Goal: Contribute content

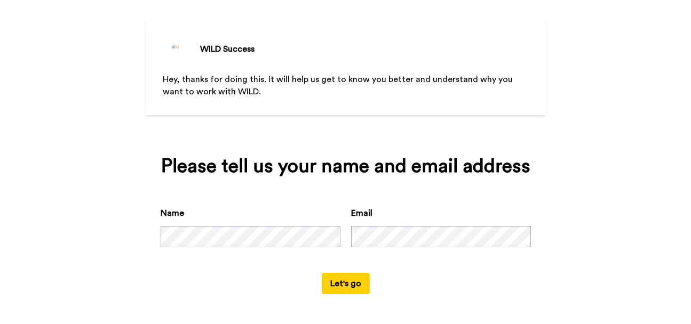
click at [336, 283] on button "Let's go" at bounding box center [346, 283] width 48 height 21
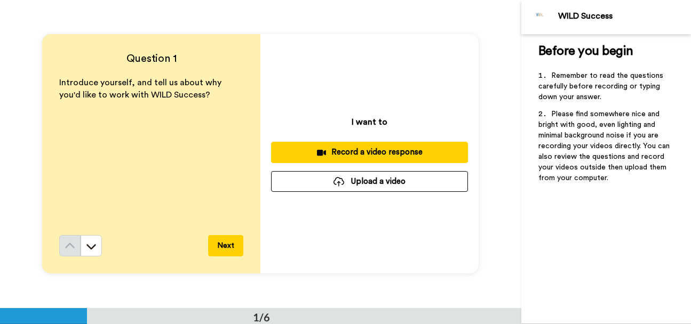
click at [367, 186] on button "Upload a video" at bounding box center [369, 181] width 197 height 21
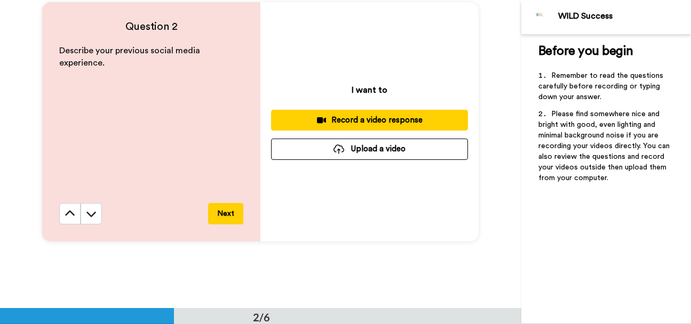
scroll to position [347, 0]
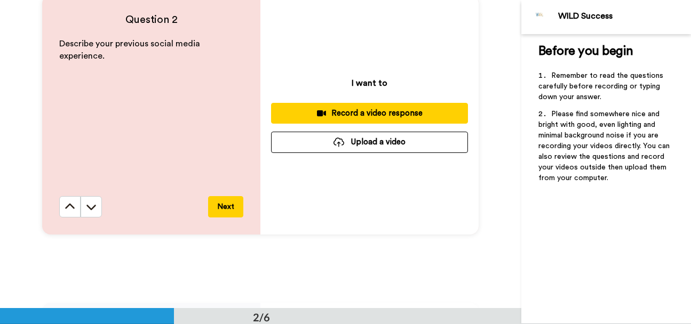
click at [359, 141] on button "Upload a video" at bounding box center [369, 142] width 197 height 21
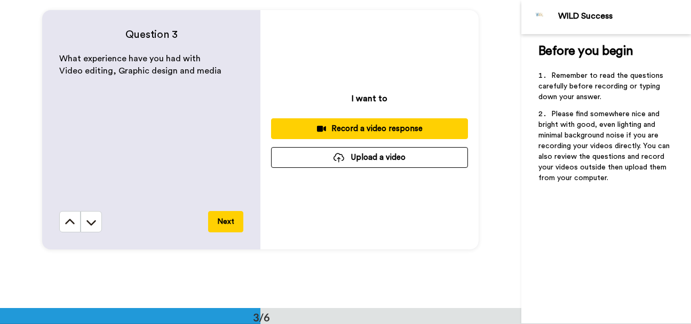
scroll to position [660, 0]
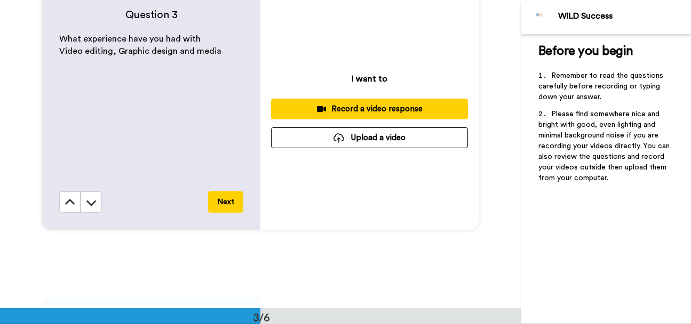
click at [356, 142] on button "Upload a video" at bounding box center [369, 138] width 197 height 21
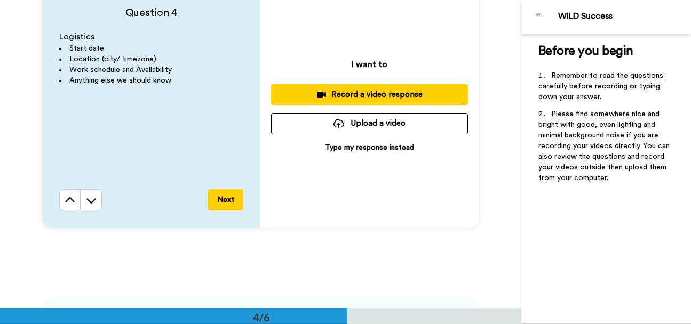
scroll to position [974, 0]
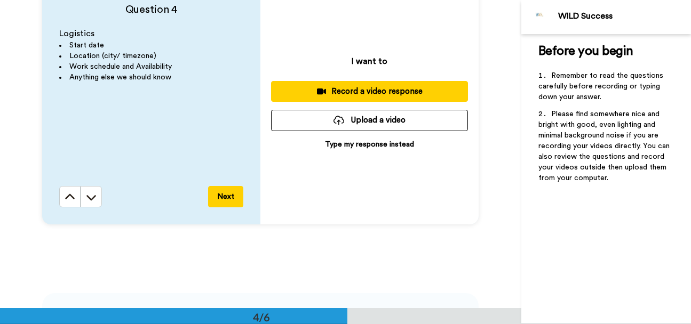
click at [369, 116] on button "Upload a video" at bounding box center [369, 120] width 197 height 21
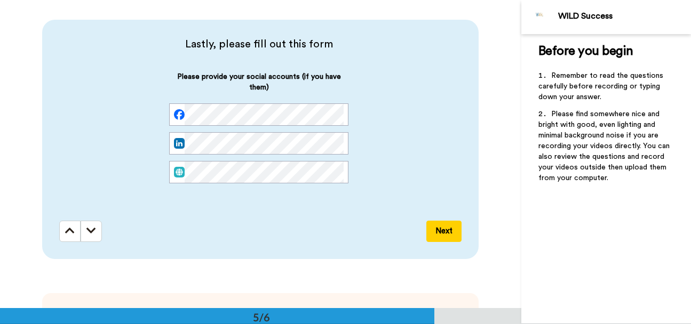
scroll to position [0, 0]
click at [442, 229] on button "Next" at bounding box center [443, 231] width 35 height 21
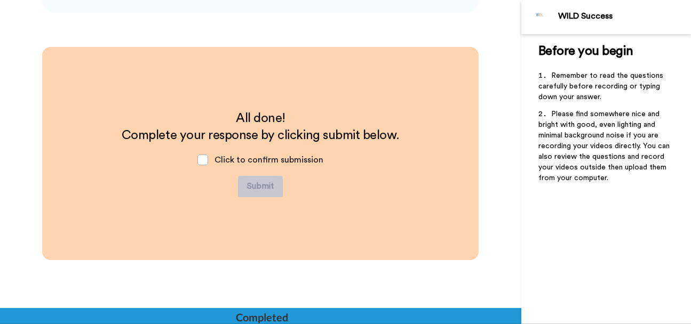
scroll to position [1494, 0]
click at [203, 159] on span at bounding box center [202, 160] width 11 height 11
click at [259, 185] on button "Submit" at bounding box center [260, 186] width 45 height 21
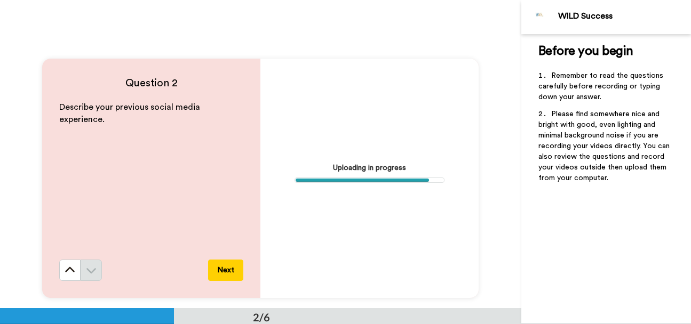
scroll to position [287, 0]
